Goal: Information Seeking & Learning: Learn about a topic

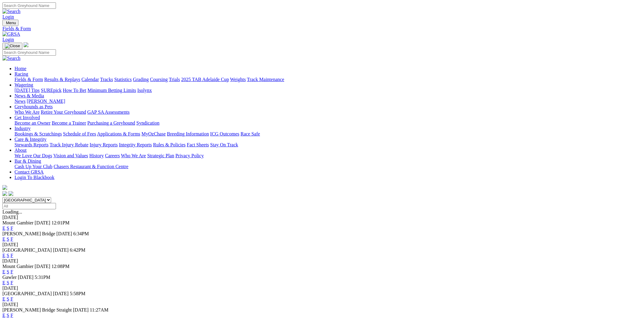
click at [51, 197] on select "[GEOGRAPHIC_DATA] [GEOGRAPHIC_DATA] [GEOGRAPHIC_DATA] [GEOGRAPHIC_DATA] [GEOGRA…" at bounding box center [26, 200] width 49 height 6
select select "NSW"
click at [51, 197] on select "South Australia New South Wales Northern Territory Queensland Tasmania Victoria…" at bounding box center [26, 200] width 49 height 6
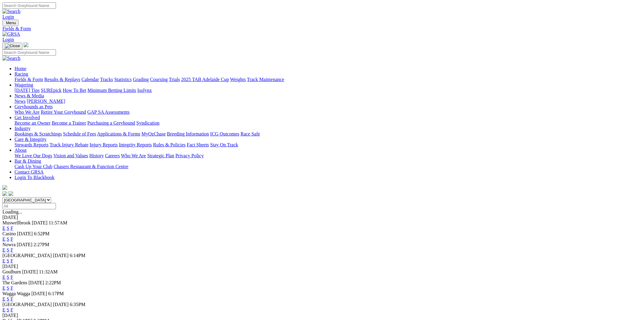
click at [5, 258] on link "E" at bounding box center [3, 260] width 3 height 5
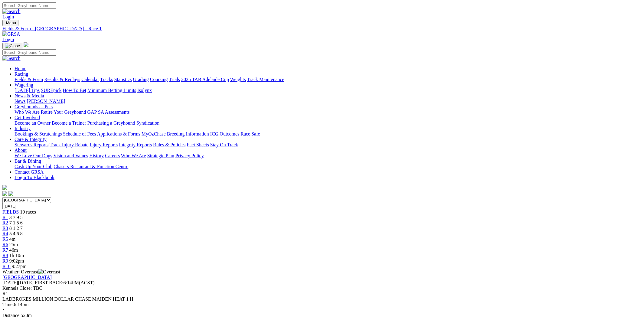
type input "Today, 9 Oct 2025"
click at [320, 236] on div "R5 4m" at bounding box center [319, 238] width 635 height 5
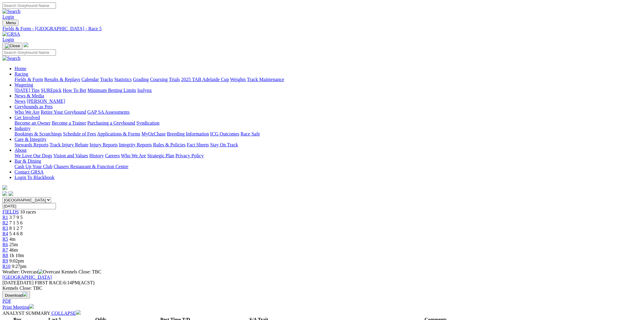
click at [8, 242] on link "R6" at bounding box center [5, 244] width 6 height 5
click at [8, 247] on link "R7" at bounding box center [5, 249] width 6 height 5
click at [427, 253] on div "R8 1h 9m" at bounding box center [319, 255] width 635 height 5
click at [455, 258] on div "R9 9:02pm" at bounding box center [319, 260] width 635 height 5
